Goal: Check status: Check status

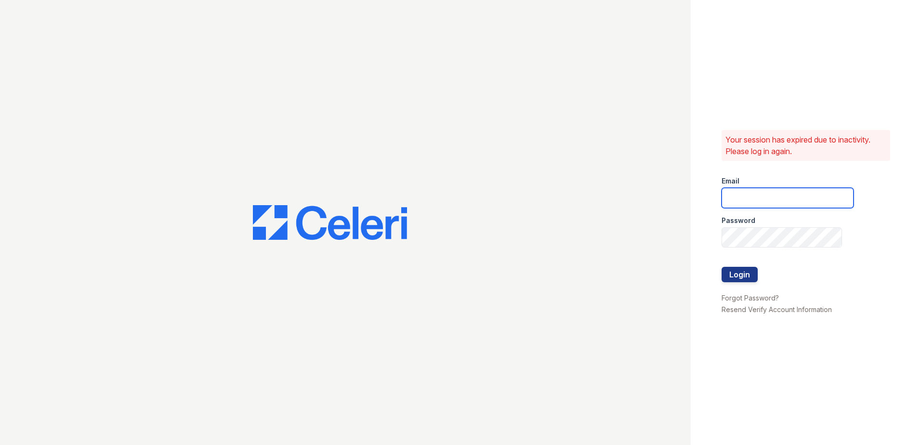
click at [776, 203] on input "email" at bounding box center [788, 198] width 132 height 20
click at [749, 202] on input "email" at bounding box center [788, 198] width 132 height 20
type input "[PERSON_NAME][EMAIL_ADDRESS][PERSON_NAME][DOMAIN_NAME]"
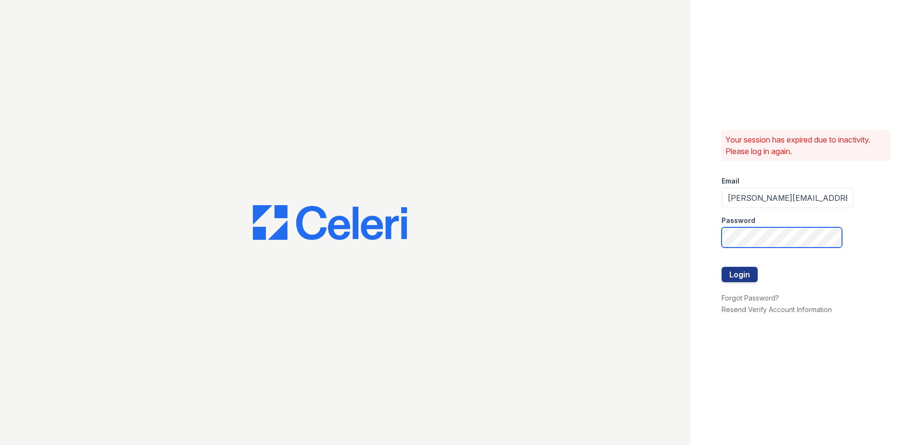
click at [630, 248] on div "Your session has expired due to inactivity. Please log in again. Email candice.…" at bounding box center [460, 222] width 921 height 445
click at [722, 267] on button "Login" at bounding box center [740, 274] width 36 height 15
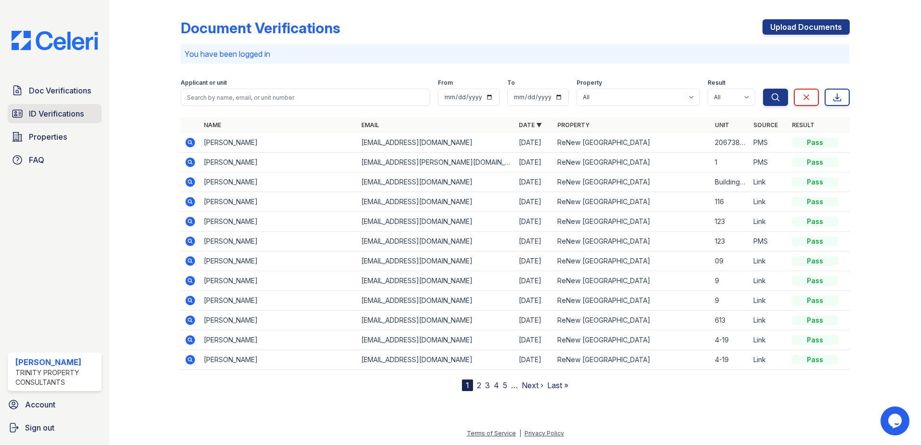
click at [57, 112] on span "ID Verifications" at bounding box center [56, 114] width 55 height 12
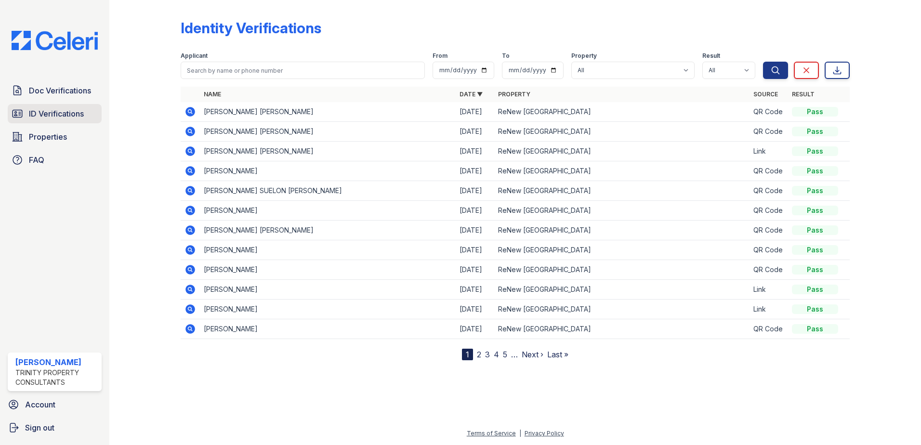
click at [67, 113] on span "ID Verifications" at bounding box center [56, 114] width 55 height 12
click at [73, 113] on span "ID Verifications" at bounding box center [56, 114] width 55 height 12
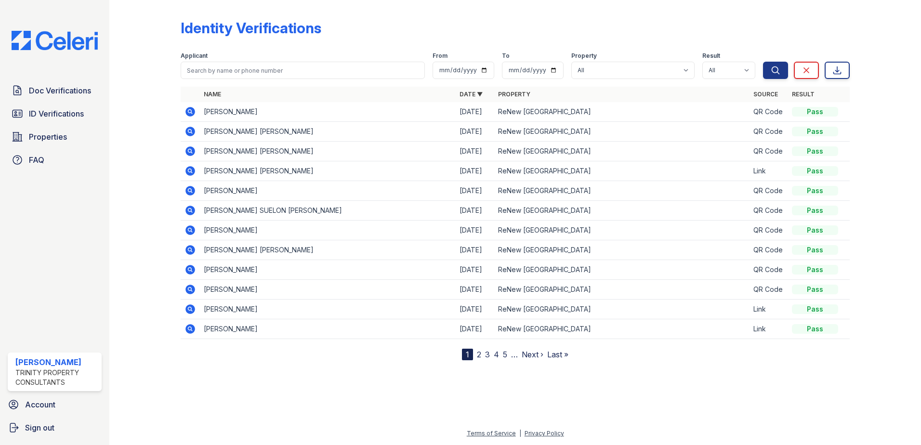
click at [306, 107] on td "[PERSON_NAME]" at bounding box center [328, 112] width 256 height 20
